Goal: Task Accomplishment & Management: Use online tool/utility

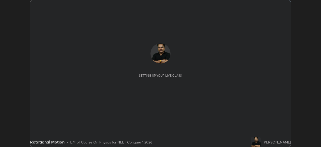
scroll to position [147, 321]
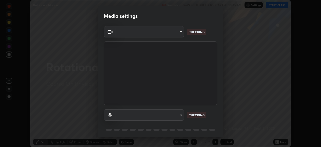
type input "1f3b1a4dbf7f6127e04a7c32b9c59d4571b9df5a52b12507af43ba0352f2305c"
click at [176, 114] on body "Erase all Rotational Motion Recording WAS SCHEDULED TO START AT 10:45 AM Settin…" at bounding box center [160, 73] width 321 height 147
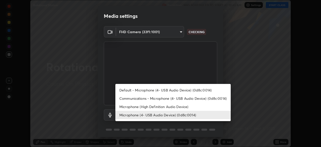
click at [159, 106] on li "Microphone (High Definition Audio Device)" at bounding box center [172, 106] width 115 height 8
type input "eacf980fbb2c3183802ccffcfeca04e3347b597d6e56f9f2afe4c41623fc72aa"
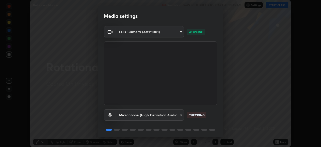
click at [173, 116] on body "Erase all Rotational Motion Recording WAS SCHEDULED TO START AT 10:45 AM Settin…" at bounding box center [160, 73] width 321 height 147
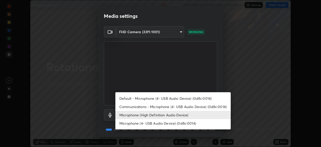
click at [221, 77] on div at bounding box center [160, 73] width 321 height 147
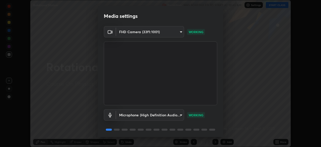
scroll to position [18, 0]
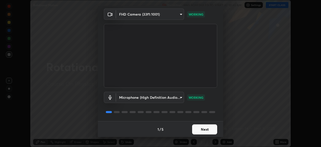
click at [204, 127] on button "Next" at bounding box center [204, 129] width 25 height 10
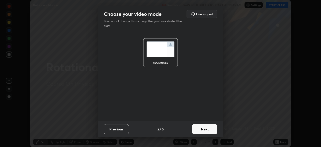
click at [207, 128] on button "Next" at bounding box center [204, 129] width 25 height 10
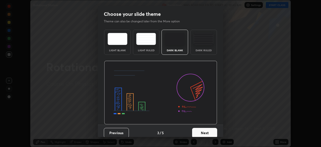
click at [206, 130] on button "Next" at bounding box center [204, 133] width 25 height 10
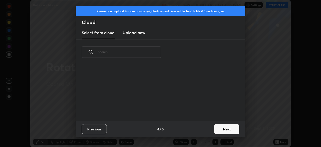
scroll to position [56, 161]
click at [137, 32] on h3 "Upload new" at bounding box center [134, 33] width 23 height 6
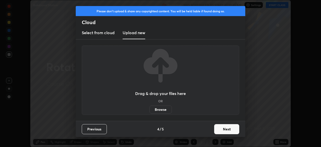
click at [163, 110] on label "Browse" at bounding box center [161, 109] width 22 height 8
click at [150, 110] on input "Browse" at bounding box center [150, 109] width 0 height 8
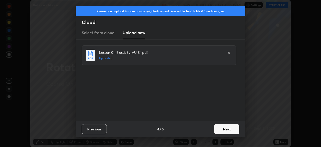
click at [224, 128] on button "Next" at bounding box center [226, 129] width 25 height 10
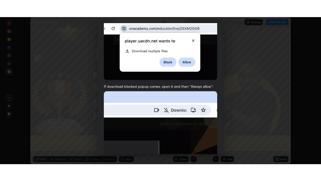
scroll to position [120, 0]
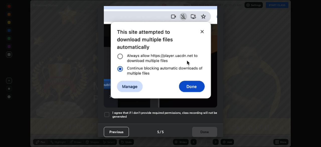
click at [108, 111] on div at bounding box center [107, 114] width 6 height 6
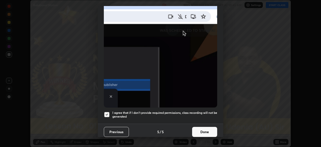
click at [208, 127] on button "Done" at bounding box center [204, 132] width 25 height 10
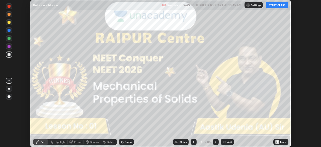
click at [278, 141] on icon at bounding box center [277, 140] width 1 height 1
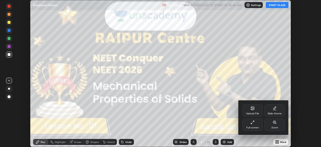
click at [255, 124] on div "Full screen" at bounding box center [253, 124] width 20 height 12
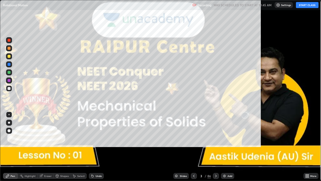
scroll to position [181, 321]
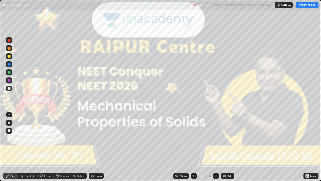
click at [304, 6] on button "START CLASS" at bounding box center [307, 5] width 23 height 6
click at [9, 122] on div at bounding box center [9, 122] width 2 height 2
click at [215, 147] on icon at bounding box center [216, 175] width 2 height 3
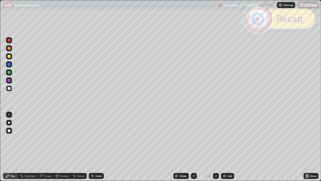
click at [215, 147] on icon at bounding box center [216, 176] width 4 height 4
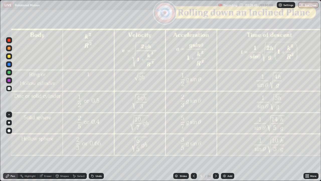
click at [215, 147] on icon at bounding box center [216, 175] width 2 height 3
click at [215, 147] on icon at bounding box center [216, 176] width 4 height 4
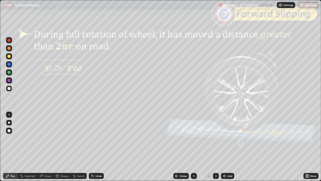
click at [193, 147] on icon at bounding box center [194, 176] width 4 height 4
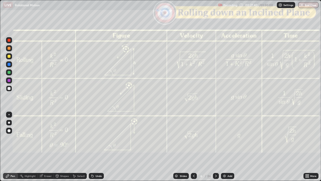
click at [216, 147] on div at bounding box center [216, 176] width 6 height 6
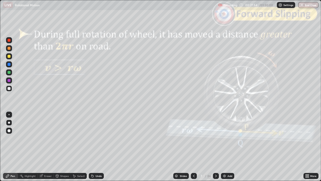
click at [63, 147] on div "Shapes" at bounding box center [64, 175] width 9 height 3
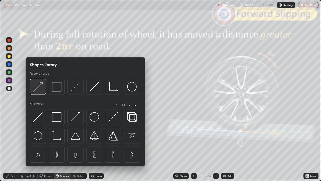
click at [38, 89] on img at bounding box center [38, 87] width 10 height 10
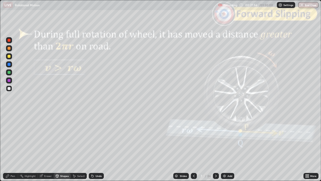
click at [9, 55] on div at bounding box center [9, 56] width 3 height 3
click at [13, 147] on div "Pen" at bounding box center [13, 175] width 5 height 3
click at [217, 147] on div at bounding box center [216, 176] width 6 height 6
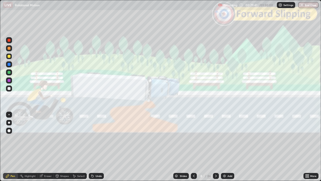
click at [193, 147] on icon at bounding box center [194, 176] width 4 height 4
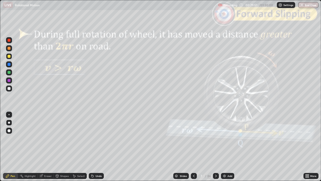
click at [60, 147] on div "Shapes" at bounding box center [62, 176] width 17 height 6
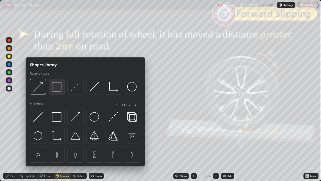
click at [56, 88] on img at bounding box center [57, 87] width 10 height 10
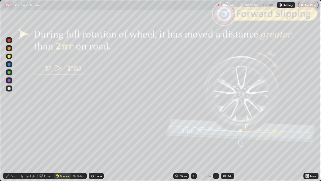
click at [8, 41] on div at bounding box center [9, 40] width 3 height 3
click at [12, 147] on div "Pen" at bounding box center [13, 175] width 5 height 3
click at [9, 56] on div at bounding box center [9, 56] width 3 height 3
click at [63, 147] on div "Shapes" at bounding box center [64, 175] width 9 height 3
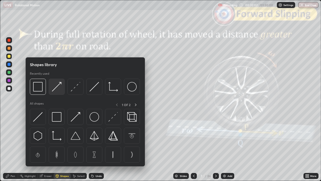
click at [57, 88] on img at bounding box center [57, 87] width 10 height 10
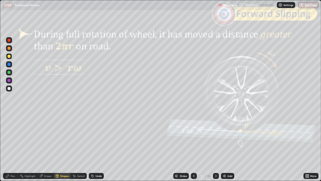
click at [9, 80] on div at bounding box center [9, 80] width 3 height 3
click at [13, 147] on div "Pen" at bounding box center [13, 175] width 5 height 3
click at [218, 147] on div at bounding box center [216, 176] width 6 height 6
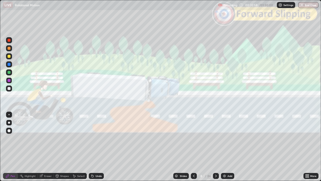
click at [215, 147] on icon at bounding box center [216, 176] width 4 height 4
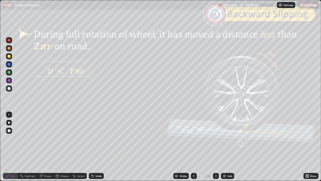
click at [10, 88] on div at bounding box center [9, 88] width 3 height 3
click at [63, 147] on div "Shapes" at bounding box center [64, 175] width 9 height 3
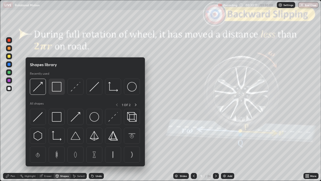
click at [57, 88] on img at bounding box center [57, 87] width 10 height 10
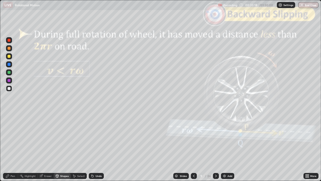
click at [10, 41] on div at bounding box center [9, 40] width 3 height 3
click at [9, 49] on div at bounding box center [9, 48] width 3 height 3
click at [99, 147] on div "Undo" at bounding box center [99, 175] width 6 height 3
click at [12, 147] on div "Pen" at bounding box center [13, 175] width 5 height 3
click at [64, 147] on div "Shapes" at bounding box center [64, 175] width 9 height 3
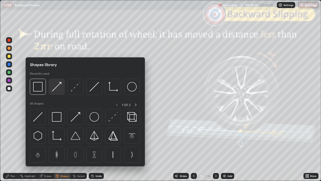
click at [58, 87] on img at bounding box center [57, 87] width 10 height 10
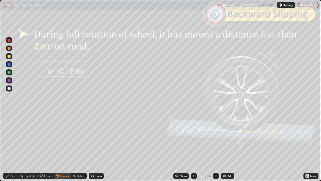
click at [9, 80] on div at bounding box center [9, 80] width 3 height 3
click at [15, 147] on div "Pen" at bounding box center [13, 175] width 5 height 3
click at [216, 147] on div at bounding box center [216, 176] width 6 height 6
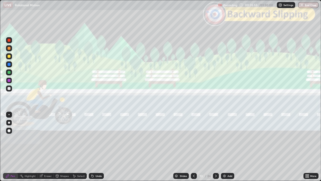
click at [215, 147] on icon at bounding box center [216, 176] width 4 height 4
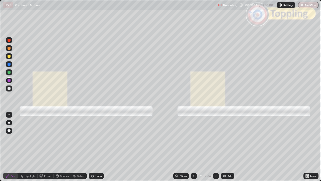
click at [60, 147] on div "Shapes" at bounding box center [64, 175] width 9 height 3
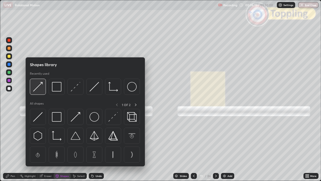
click at [41, 90] on img at bounding box center [38, 87] width 10 height 10
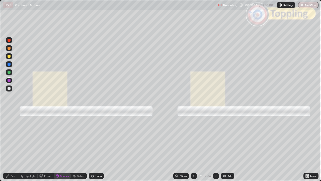
click at [9, 57] on div at bounding box center [9, 56] width 3 height 3
click at [63, 147] on div "Shapes" at bounding box center [64, 175] width 9 height 3
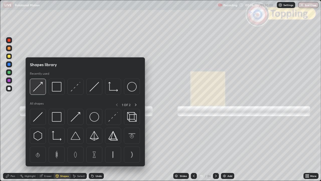
click at [41, 88] on img at bounding box center [38, 87] width 10 height 10
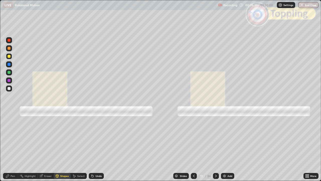
click at [63, 147] on div "Shapes" at bounding box center [64, 175] width 9 height 3
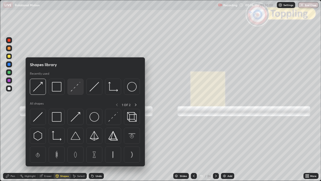
click at [78, 88] on img at bounding box center [76, 87] width 10 height 10
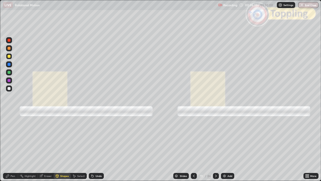
click at [12, 147] on div "Pen" at bounding box center [13, 175] width 5 height 3
click at [95, 147] on div "Undo" at bounding box center [96, 176] width 15 height 6
click at [9, 48] on div at bounding box center [9, 48] width 3 height 3
click at [98, 147] on div "Undo" at bounding box center [99, 175] width 6 height 3
click at [65, 147] on div "Shapes" at bounding box center [64, 175] width 9 height 3
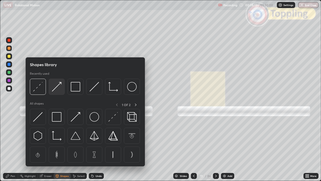
click at [60, 87] on img at bounding box center [57, 87] width 10 height 10
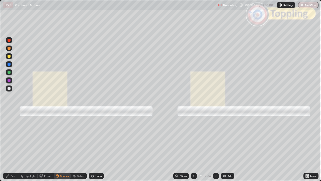
click at [96, 147] on div "Undo" at bounding box center [99, 175] width 6 height 3
click at [63, 147] on div "Shapes" at bounding box center [64, 175] width 9 height 3
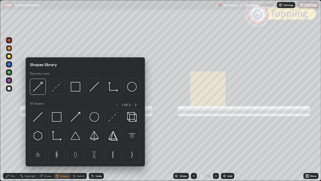
click at [58, 89] on img at bounding box center [57, 87] width 10 height 10
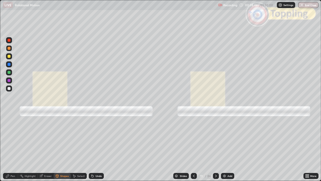
click at [9, 88] on div at bounding box center [9, 88] width 3 height 3
click at [9, 48] on div at bounding box center [9, 48] width 3 height 3
click at [11, 147] on div "Pen" at bounding box center [13, 175] width 5 height 3
click at [60, 147] on div "Shapes" at bounding box center [62, 176] width 17 height 6
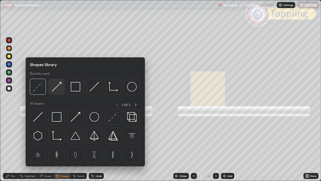
click at [58, 91] on img at bounding box center [57, 87] width 10 height 10
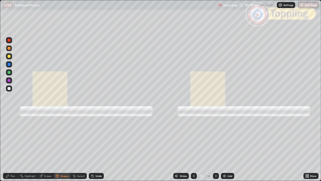
click at [9, 40] on div at bounding box center [9, 40] width 3 height 3
click at [62, 147] on div "Shapes" at bounding box center [64, 175] width 9 height 3
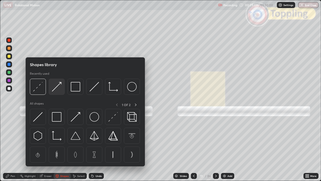
click at [57, 88] on img at bounding box center [57, 87] width 10 height 10
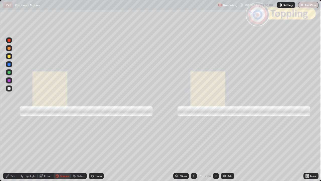
click at [96, 147] on div "Undo" at bounding box center [99, 175] width 6 height 3
click at [9, 147] on div "Pen" at bounding box center [10, 176] width 15 height 6
click at [66, 147] on div "Shapes" at bounding box center [64, 175] width 9 height 3
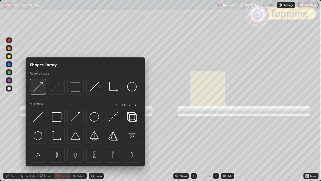
click at [38, 90] on img at bounding box center [38, 87] width 10 height 10
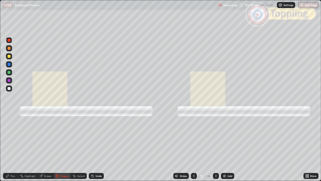
click at [10, 72] on div at bounding box center [9, 72] width 3 height 3
click at [10, 147] on div "Pen" at bounding box center [10, 176] width 15 height 6
click at [9, 64] on div at bounding box center [9, 64] width 3 height 3
click at [10, 49] on div at bounding box center [9, 48] width 3 height 3
click at [9, 40] on div at bounding box center [9, 40] width 3 height 3
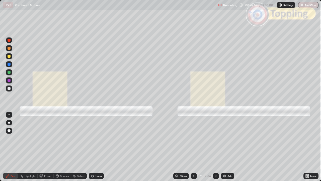
click at [62, 147] on div "Shapes" at bounding box center [62, 176] width 17 height 6
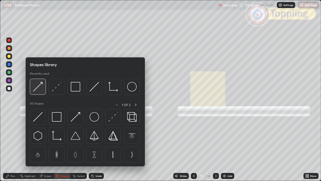
click at [41, 91] on img at bounding box center [38, 87] width 10 height 10
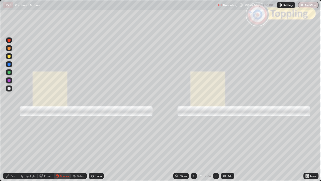
click at [9, 147] on icon at bounding box center [7, 175] width 3 height 3
click at [49, 147] on div "Eraser" at bounding box center [46, 176] width 16 height 6
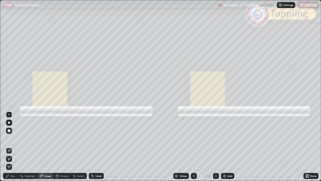
click at [15, 147] on div "Pen" at bounding box center [13, 175] width 5 height 3
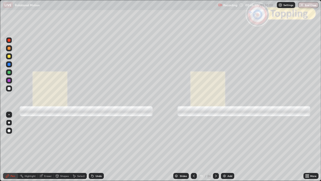
click at [215, 147] on icon at bounding box center [216, 176] width 4 height 4
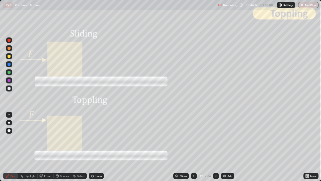
click at [61, 147] on div "Shapes" at bounding box center [64, 175] width 9 height 3
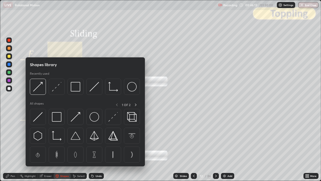
click at [40, 89] on img at bounding box center [38, 87] width 10 height 10
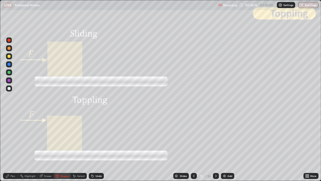
click at [12, 147] on div "Pen" at bounding box center [13, 175] width 5 height 3
click at [9, 72] on div at bounding box center [9, 72] width 3 height 3
click at [65, 147] on div "Shapes" at bounding box center [64, 175] width 9 height 3
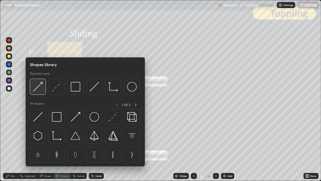
click at [40, 86] on img at bounding box center [38, 87] width 10 height 10
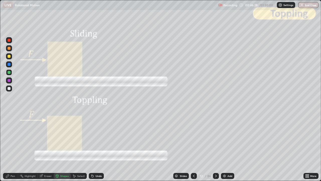
click at [8, 147] on icon at bounding box center [8, 176] width 4 height 4
click at [10, 65] on div at bounding box center [9, 64] width 3 height 3
click at [10, 41] on div at bounding box center [9, 40] width 3 height 3
click at [9, 54] on div at bounding box center [9, 56] width 6 height 6
click at [0, 64] on div "Setting up your live class" at bounding box center [160, 90] width 321 height 181
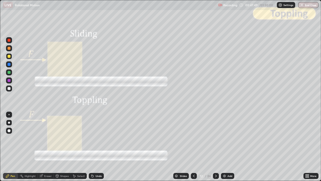
click at [9, 48] on div at bounding box center [9, 48] width 3 height 3
click at [10, 40] on div at bounding box center [9, 40] width 3 height 3
click at [10, 89] on div at bounding box center [9, 88] width 6 height 6
click at [9, 49] on div at bounding box center [9, 48] width 3 height 3
click at [10, 72] on div at bounding box center [9, 72] width 3 height 3
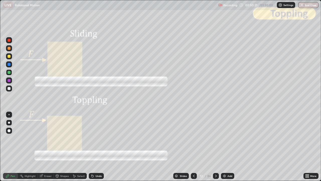
click at [99, 147] on div "Undo" at bounding box center [96, 176] width 15 height 6
click at [64, 147] on div "Shapes" at bounding box center [62, 176] width 17 height 6
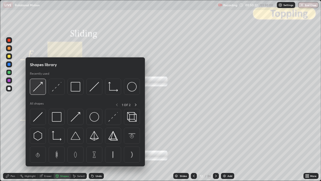
click at [40, 90] on img at bounding box center [38, 87] width 10 height 10
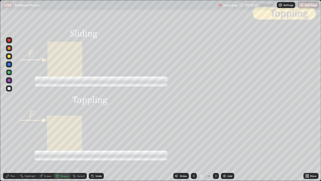
click at [7, 147] on icon at bounding box center [7, 175] width 3 height 3
click at [10, 56] on div at bounding box center [9, 56] width 3 height 3
click at [59, 147] on div "Shapes" at bounding box center [62, 176] width 17 height 6
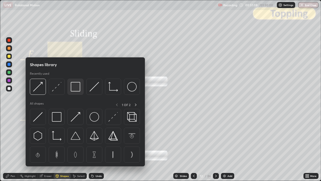
click at [74, 85] on img at bounding box center [76, 87] width 10 height 10
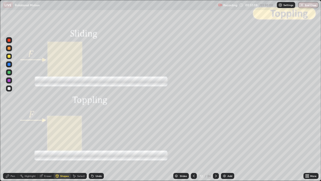
click at [9, 41] on div at bounding box center [9, 40] width 3 height 3
click at [216, 147] on icon at bounding box center [216, 175] width 2 height 3
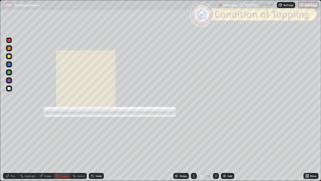
click at [215, 147] on icon at bounding box center [216, 176] width 4 height 4
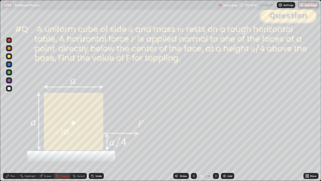
click at [9, 48] on div at bounding box center [9, 48] width 3 height 3
click at [99, 147] on div "Undo" at bounding box center [99, 175] width 6 height 3
click at [11, 147] on div "Pen" at bounding box center [13, 175] width 5 height 3
click at [61, 147] on div "Shapes" at bounding box center [64, 175] width 9 height 3
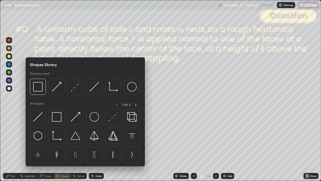
click at [56, 89] on img at bounding box center [57, 87] width 10 height 10
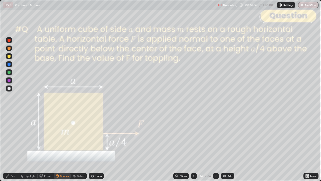
click at [9, 40] on div at bounding box center [9, 40] width 3 height 3
click at [8, 147] on div "Pen" at bounding box center [10, 176] width 15 height 6
click at [9, 48] on div at bounding box center [9, 48] width 3 height 3
click at [65, 147] on div "Shapes" at bounding box center [64, 175] width 9 height 3
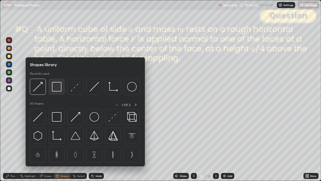
click at [56, 87] on img at bounding box center [57, 87] width 10 height 10
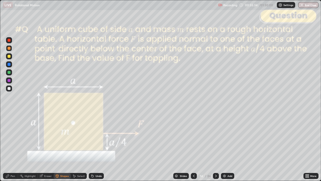
click at [10, 40] on div at bounding box center [9, 40] width 3 height 3
click at [62, 147] on div "Shapes" at bounding box center [64, 175] width 9 height 3
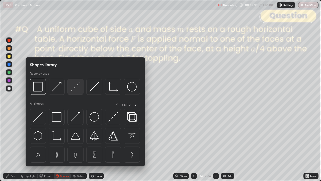
click at [75, 89] on img at bounding box center [76, 87] width 10 height 10
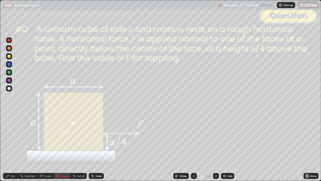
click at [11, 147] on div "Pen" at bounding box center [13, 175] width 5 height 3
click at [10, 48] on div at bounding box center [9, 48] width 3 height 3
click at [10, 56] on div at bounding box center [9, 56] width 3 height 3
click at [62, 147] on div "Shapes" at bounding box center [64, 175] width 9 height 3
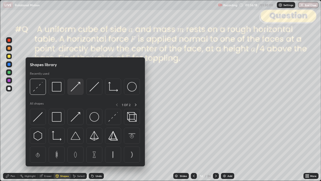
click at [76, 88] on img at bounding box center [76, 87] width 10 height 10
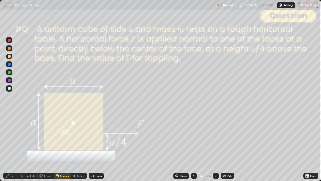
click at [7, 147] on div "Pen" at bounding box center [10, 176] width 15 height 6
click at [10, 88] on div at bounding box center [9, 88] width 3 height 3
click at [96, 147] on div "Undo" at bounding box center [99, 175] width 6 height 3
click at [95, 147] on div "Undo" at bounding box center [96, 176] width 15 height 6
click at [97, 147] on div "Undo" at bounding box center [99, 175] width 6 height 3
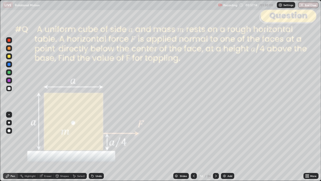
click at [62, 147] on div "Shapes" at bounding box center [64, 175] width 9 height 3
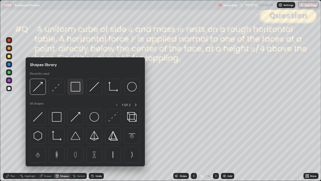
click at [75, 87] on img at bounding box center [76, 87] width 10 height 10
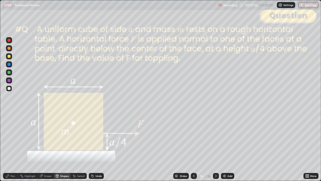
click at [9, 41] on div at bounding box center [9, 40] width 3 height 3
click at [214, 147] on icon at bounding box center [216, 176] width 4 height 4
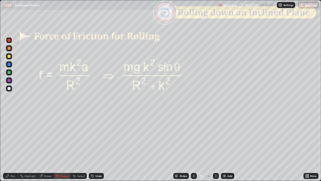
click at [215, 147] on icon at bounding box center [216, 176] width 4 height 4
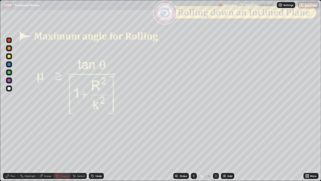
click at [215, 147] on icon at bounding box center [216, 176] width 4 height 4
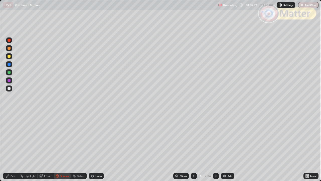
click at [13, 147] on div "Pen" at bounding box center [13, 175] width 5 height 3
click at [97, 147] on div "Undo" at bounding box center [99, 175] width 6 height 3
click at [96, 147] on div "Undo" at bounding box center [99, 175] width 6 height 3
click at [95, 147] on div "Undo" at bounding box center [96, 176] width 15 height 6
click at [96, 147] on div "Undo" at bounding box center [96, 176] width 15 height 6
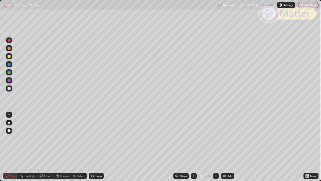
click at [96, 147] on div "Undo" at bounding box center [99, 175] width 6 height 3
click at [97, 147] on div "Undo" at bounding box center [99, 175] width 6 height 3
click at [98, 147] on div "Undo" at bounding box center [99, 175] width 6 height 3
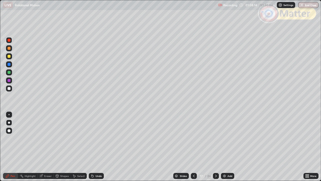
click at [98, 147] on div "Undo" at bounding box center [99, 175] width 6 height 3
click at [99, 147] on div "Undo" at bounding box center [99, 175] width 6 height 3
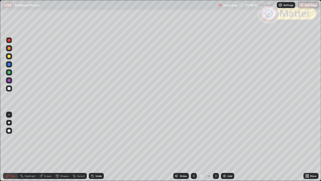
click at [100, 147] on div "Undo" at bounding box center [99, 175] width 6 height 3
click at [99, 147] on div "Undo" at bounding box center [96, 176] width 15 height 6
click at [100, 147] on div "Undo" at bounding box center [99, 175] width 6 height 3
click at [8, 73] on div at bounding box center [9, 72] width 3 height 3
click at [95, 147] on div "Undo" at bounding box center [96, 176] width 15 height 6
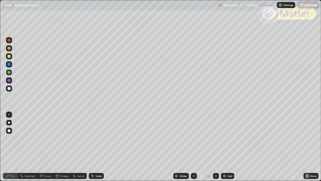
click at [95, 147] on div "Undo" at bounding box center [96, 176] width 15 height 6
click at [94, 147] on div "Undo" at bounding box center [96, 176] width 15 height 6
click at [98, 147] on div "Undo" at bounding box center [99, 175] width 6 height 3
click at [99, 147] on div "Undo" at bounding box center [96, 176] width 15 height 6
click at [59, 147] on div "Shapes" at bounding box center [62, 176] width 17 height 6
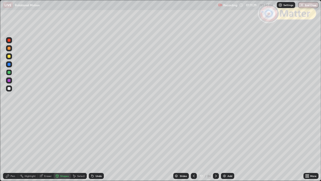
click at [192, 147] on icon at bounding box center [194, 176] width 4 height 4
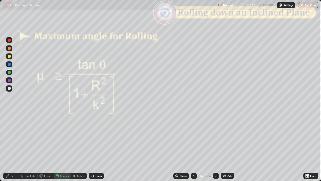
click at [215, 147] on icon at bounding box center [216, 176] width 4 height 4
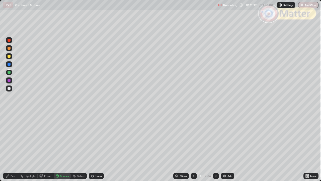
click at [92, 147] on icon at bounding box center [93, 176] width 2 height 2
click at [63, 147] on div "Shapes" at bounding box center [64, 175] width 9 height 3
click at [92, 147] on icon at bounding box center [92, 174] width 1 height 1
click at [10, 147] on div "Pen" at bounding box center [10, 176] width 15 height 6
click at [96, 147] on div "Undo" at bounding box center [99, 175] width 6 height 3
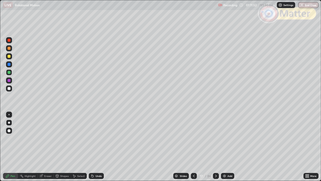
click at [94, 147] on icon at bounding box center [93, 176] width 4 height 4
click at [8, 82] on div at bounding box center [9, 80] width 6 height 6
click at [9, 80] on div at bounding box center [9, 80] width 3 height 3
click at [92, 147] on icon at bounding box center [92, 174] width 1 height 1
click at [50, 147] on div "Eraser" at bounding box center [48, 175] width 8 height 3
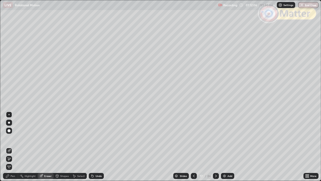
click at [97, 147] on div "Undo" at bounding box center [96, 176] width 15 height 6
click at [96, 147] on div "Undo" at bounding box center [96, 176] width 15 height 6
click at [96, 147] on div "Undo" at bounding box center [99, 175] width 6 height 3
click at [95, 147] on div "Undo" at bounding box center [96, 176] width 15 height 6
click at [96, 147] on div "Undo" at bounding box center [99, 175] width 6 height 3
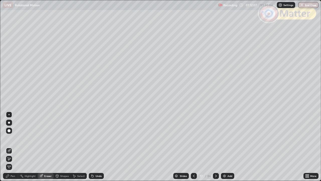
click at [96, 147] on div "Undo" at bounding box center [99, 175] width 6 height 3
click at [95, 147] on div "Undo" at bounding box center [96, 176] width 15 height 6
click at [96, 147] on div "Undo" at bounding box center [99, 175] width 6 height 3
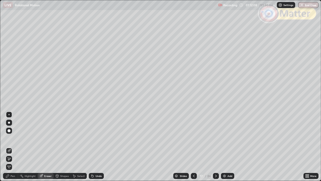
click at [96, 147] on div "Undo" at bounding box center [99, 175] width 6 height 3
click at [96, 147] on div "Undo" at bounding box center [96, 176] width 15 height 6
click at [97, 147] on div "Undo" at bounding box center [96, 176] width 15 height 6
click at [96, 147] on div "Undo" at bounding box center [96, 176] width 15 height 6
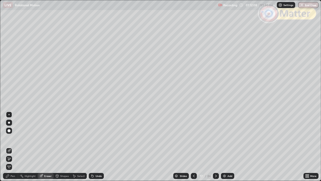
click at [96, 147] on div "Undo" at bounding box center [95, 176] width 17 height 10
click at [97, 147] on div "Undo" at bounding box center [95, 176] width 17 height 10
click at [98, 147] on div "Undo" at bounding box center [96, 176] width 15 height 6
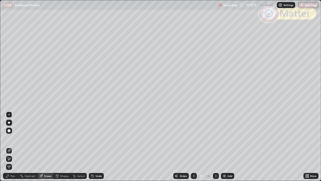
click at [98, 147] on div "Undo" at bounding box center [99, 175] width 6 height 3
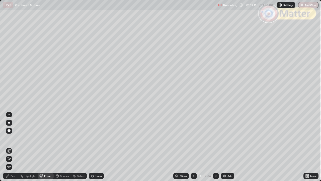
click at [98, 147] on div "Undo" at bounding box center [99, 175] width 6 height 3
click at [97, 147] on div "Undo" at bounding box center [99, 175] width 6 height 3
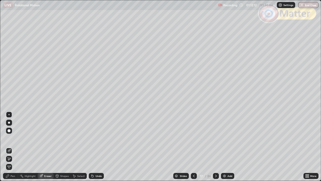
click at [97, 147] on div "Undo" at bounding box center [96, 176] width 15 height 6
click at [96, 147] on div "Undo" at bounding box center [99, 175] width 6 height 3
click at [95, 147] on div "Undo" at bounding box center [96, 176] width 15 height 6
click at [94, 147] on div "Undo" at bounding box center [96, 176] width 15 height 6
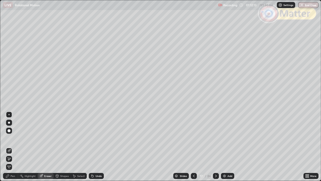
click at [94, 147] on div "Undo" at bounding box center [96, 176] width 15 height 6
click at [95, 147] on div "Undo" at bounding box center [96, 176] width 15 height 6
click at [10, 131] on div at bounding box center [9, 130] width 3 height 3
click at [8, 147] on icon at bounding box center [7, 175] width 3 height 3
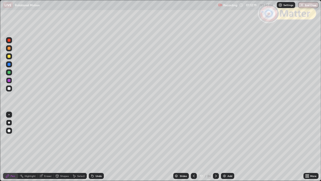
click at [9, 73] on div at bounding box center [9, 72] width 3 height 3
click at [9, 48] on div at bounding box center [9, 48] width 3 height 3
click at [13, 147] on div "Pen" at bounding box center [13, 175] width 5 height 3
click at [14, 147] on div "Pen" at bounding box center [13, 175] width 5 height 3
click at [8, 79] on div at bounding box center [9, 80] width 6 height 6
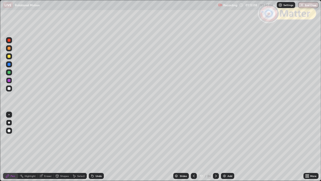
click at [94, 147] on div "Undo" at bounding box center [96, 176] width 15 height 6
click at [95, 147] on div "Undo" at bounding box center [96, 176] width 15 height 6
click at [92, 147] on icon at bounding box center [93, 176] width 2 height 2
click at [96, 147] on div "Undo" at bounding box center [96, 176] width 15 height 6
click at [97, 147] on div "Undo" at bounding box center [99, 175] width 6 height 3
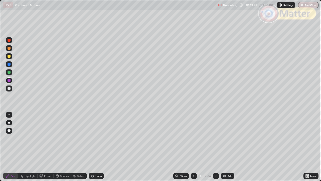
click at [97, 147] on div "Undo" at bounding box center [96, 176] width 15 height 6
click at [96, 147] on div "Undo" at bounding box center [96, 176] width 15 height 6
click at [97, 147] on div "Undo" at bounding box center [95, 176] width 17 height 10
click at [97, 147] on div "Undo" at bounding box center [96, 176] width 15 height 6
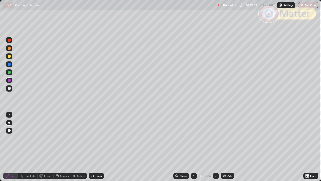
click at [96, 147] on div "Undo" at bounding box center [99, 175] width 6 height 3
click at [84, 147] on div "Select" at bounding box center [79, 176] width 16 height 6
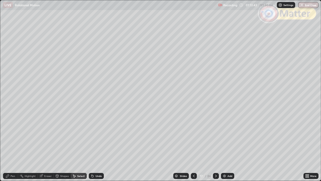
click at [97, 147] on div "Undo" at bounding box center [99, 175] width 6 height 3
click at [96, 147] on div "Undo" at bounding box center [99, 175] width 6 height 3
click at [97, 147] on div "Undo" at bounding box center [99, 175] width 6 height 3
click at [96, 147] on div "Undo" at bounding box center [99, 175] width 6 height 3
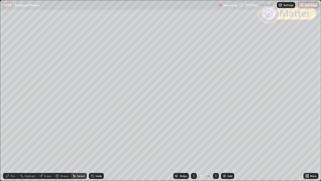
click at [96, 147] on div "Undo" at bounding box center [99, 175] width 6 height 3
click at [87, 147] on div "Undo" at bounding box center [95, 176] width 17 height 10
click at [98, 147] on div "Undo" at bounding box center [99, 175] width 6 height 3
click at [97, 147] on div "Undo" at bounding box center [99, 175] width 6 height 3
click at [95, 147] on div "Undo" at bounding box center [96, 176] width 15 height 6
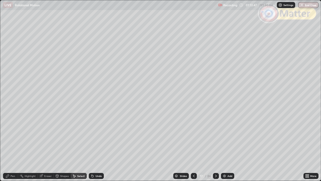
click at [96, 147] on div "Undo" at bounding box center [99, 175] width 6 height 3
click at [95, 147] on div "Undo" at bounding box center [96, 176] width 15 height 6
click at [92, 147] on icon at bounding box center [93, 176] width 2 height 2
click at [95, 147] on div "Undo" at bounding box center [96, 176] width 15 height 6
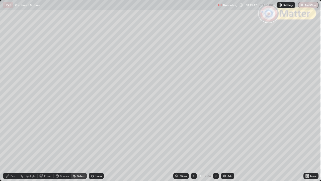
click at [95, 147] on div "Undo" at bounding box center [96, 176] width 15 height 6
click at [96, 147] on div "Undo" at bounding box center [99, 175] width 6 height 3
click at [95, 147] on div "Undo" at bounding box center [96, 176] width 15 height 6
click at [94, 147] on div "Undo" at bounding box center [96, 176] width 15 height 6
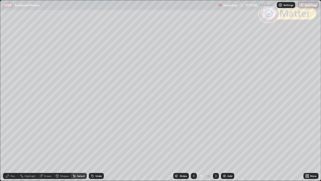
click at [95, 147] on div "Undo" at bounding box center [96, 176] width 15 height 6
click at [94, 147] on div "Undo" at bounding box center [96, 176] width 15 height 6
click at [95, 147] on div "Undo" at bounding box center [96, 176] width 15 height 6
click at [96, 147] on div "Undo" at bounding box center [99, 175] width 6 height 3
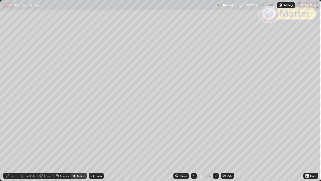
click at [95, 147] on div "Undo" at bounding box center [96, 176] width 15 height 6
click at [94, 147] on div "Undo" at bounding box center [96, 176] width 15 height 6
click at [12, 147] on div "Pen" at bounding box center [13, 175] width 5 height 3
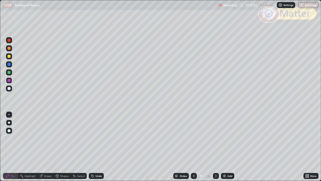
click at [10, 131] on div at bounding box center [9, 130] width 3 height 3
click at [97, 147] on div "Undo" at bounding box center [96, 176] width 15 height 6
click at [94, 147] on div "Undo" at bounding box center [96, 176] width 15 height 6
click at [9, 48] on div at bounding box center [9, 48] width 3 height 3
click at [92, 147] on icon at bounding box center [93, 176] width 2 height 2
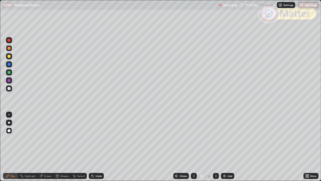
click at [8, 37] on div at bounding box center [9, 40] width 6 height 6
click at [97, 147] on div "Undo" at bounding box center [99, 175] width 6 height 3
click at [97, 147] on div "Undo" at bounding box center [96, 176] width 15 height 6
click at [98, 147] on div "Undo" at bounding box center [99, 175] width 6 height 3
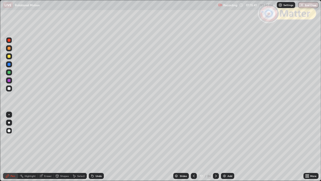
click at [99, 147] on div "Undo" at bounding box center [99, 175] width 6 height 3
click at [98, 147] on div "Undo" at bounding box center [99, 175] width 6 height 3
click at [97, 147] on div "Undo" at bounding box center [99, 175] width 6 height 3
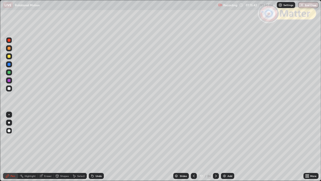
click at [97, 147] on div "Undo" at bounding box center [99, 175] width 6 height 3
click at [98, 147] on div "Undo" at bounding box center [99, 175] width 6 height 3
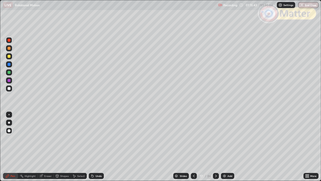
click at [98, 147] on div "Undo" at bounding box center [99, 175] width 6 height 3
click at [99, 147] on div "Undo" at bounding box center [96, 176] width 15 height 6
click at [98, 147] on div "Undo" at bounding box center [96, 176] width 15 height 6
click at [99, 147] on div "Undo" at bounding box center [96, 176] width 15 height 6
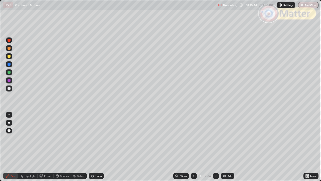
click at [99, 147] on div "Undo" at bounding box center [99, 175] width 6 height 3
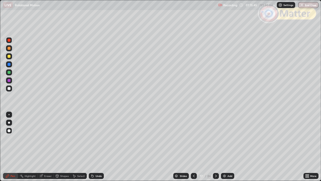
click at [85, 147] on div "Select" at bounding box center [79, 176] width 16 height 6
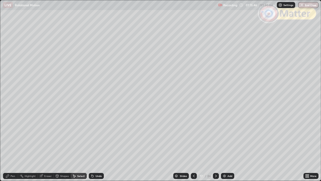
click at [98, 147] on div "Undo" at bounding box center [96, 176] width 15 height 6
click at [85, 147] on div "Select" at bounding box center [79, 176] width 16 height 6
click at [96, 147] on div "Undo" at bounding box center [99, 175] width 6 height 3
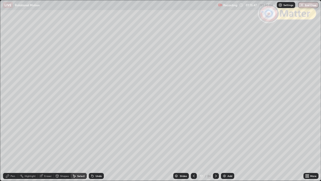
click at [97, 147] on div "Undo" at bounding box center [99, 175] width 6 height 3
click at [96, 147] on div "Undo" at bounding box center [99, 175] width 6 height 3
click at [97, 147] on div "Undo" at bounding box center [99, 175] width 6 height 3
click at [98, 147] on div "Undo" at bounding box center [96, 176] width 15 height 6
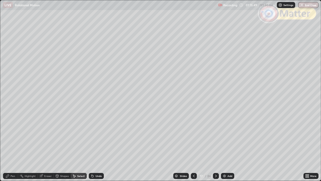
click at [98, 147] on div "Undo" at bounding box center [99, 175] width 6 height 3
click at [97, 147] on div "Undo" at bounding box center [99, 175] width 6 height 3
click at [96, 147] on div "Undo" at bounding box center [96, 176] width 15 height 6
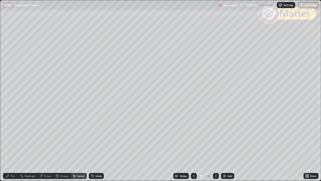
click at [96, 147] on div "Undo" at bounding box center [96, 176] width 15 height 6
click at [97, 147] on div "Undo" at bounding box center [99, 175] width 6 height 3
click at [96, 147] on div "Undo" at bounding box center [96, 176] width 15 height 6
click at [97, 147] on div "Undo" at bounding box center [96, 176] width 15 height 6
click at [96, 147] on div "Undo" at bounding box center [96, 176] width 15 height 6
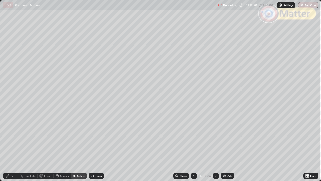
click at [96, 147] on div "Undo" at bounding box center [96, 176] width 15 height 6
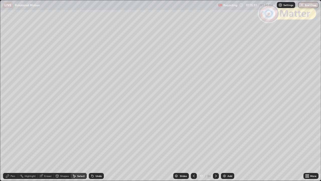
click at [96, 147] on div "Undo" at bounding box center [96, 176] width 15 height 6
click at [97, 147] on div "Undo" at bounding box center [99, 175] width 6 height 3
click at [96, 147] on div "Undo" at bounding box center [96, 176] width 15 height 6
click at [13, 147] on div "Pen" at bounding box center [13, 175] width 5 height 3
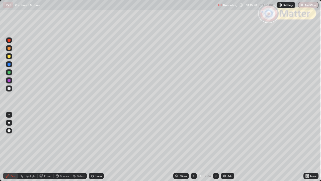
click at [9, 48] on div at bounding box center [9, 48] width 3 height 3
click at [314, 147] on div "More" at bounding box center [313, 175] width 6 height 3
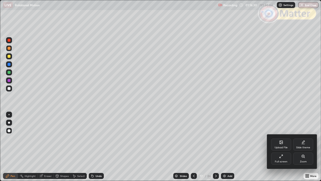
click at [282, 147] on icon at bounding box center [281, 156] width 4 height 4
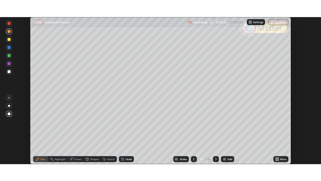
scroll to position [24939, 24765]
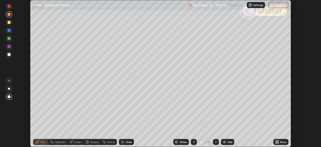
click at [194, 142] on icon at bounding box center [194, 142] width 4 height 4
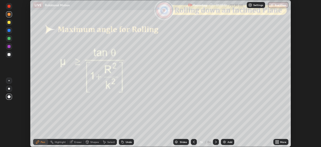
click at [215, 142] on icon at bounding box center [216, 142] width 4 height 4
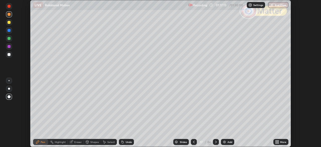
click at [283, 141] on div "More" at bounding box center [283, 141] width 6 height 3
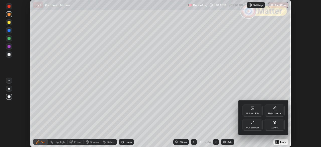
click at [166, 114] on div at bounding box center [160, 73] width 321 height 147
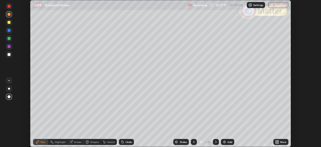
click at [283, 141] on div "More" at bounding box center [283, 141] width 6 height 3
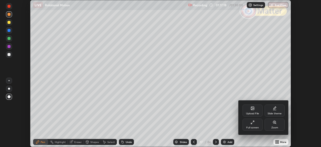
click at [256, 122] on div "Full screen" at bounding box center [253, 124] width 20 height 12
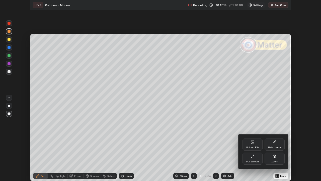
scroll to position [181, 321]
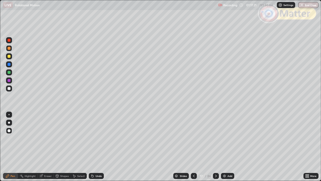
click at [94, 147] on div "Undo" at bounding box center [96, 176] width 15 height 6
click at [97, 147] on div "Undo" at bounding box center [99, 175] width 6 height 3
click at [96, 147] on div "Undo" at bounding box center [99, 175] width 6 height 3
click at [98, 147] on div "Undo" at bounding box center [99, 175] width 6 height 3
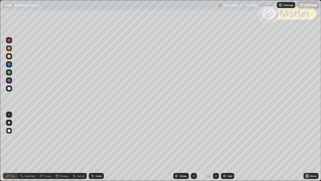
click at [182, 147] on div "Slides" at bounding box center [181, 176] width 16 height 6
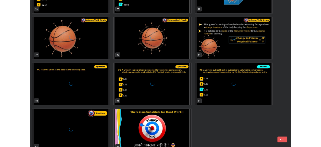
scroll to position [1454, 0]
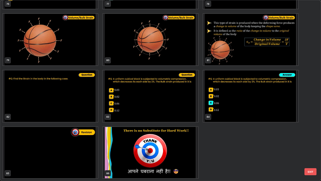
click at [170, 143] on img "grid" at bounding box center [150, 152] width 95 height 51
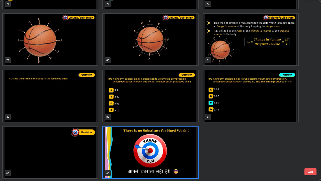
click at [312, 147] on button "EXIT" at bounding box center [311, 171] width 12 height 7
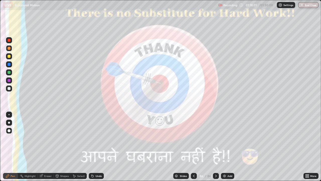
click at [306, 147] on icon at bounding box center [306, 174] width 1 height 1
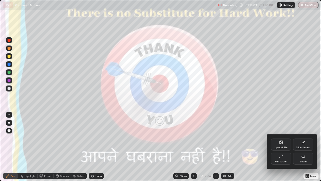
click at [282, 147] on icon at bounding box center [281, 156] width 4 height 4
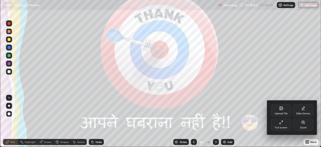
scroll to position [24939, 24765]
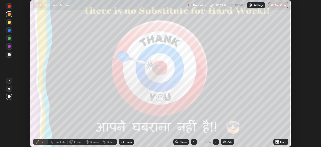
click at [278, 6] on button "End Class" at bounding box center [278, 5] width 20 height 6
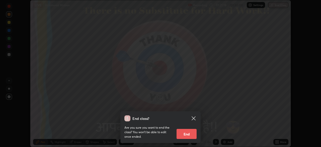
click at [187, 133] on button "End" at bounding box center [187, 134] width 20 height 10
